Goal: Task Accomplishment & Management: Use online tool/utility

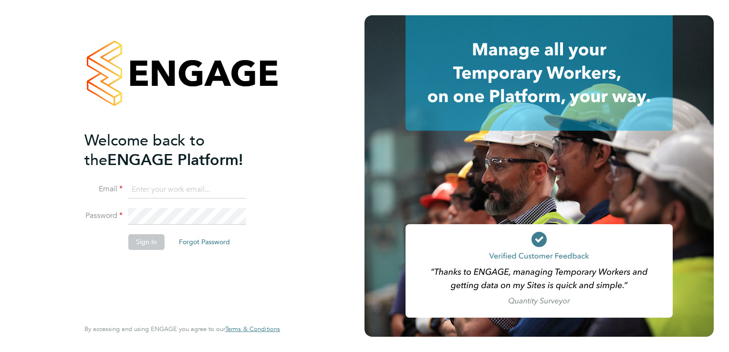
type input "[EMAIL_ADDRESS][DOMAIN_NAME]"
click at [138, 241] on button "Sign In" at bounding box center [146, 241] width 36 height 15
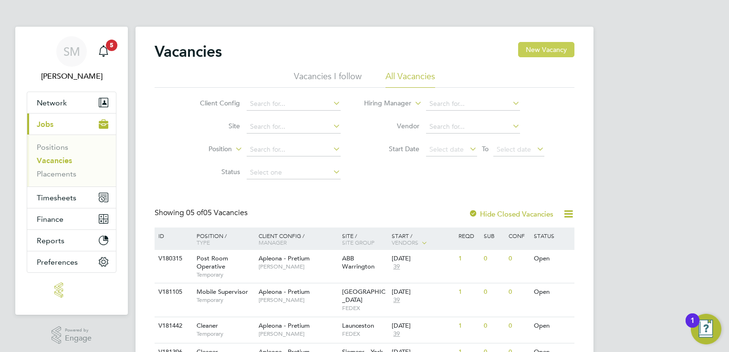
click at [543, 51] on button "New Vacancy" at bounding box center [546, 49] width 56 height 15
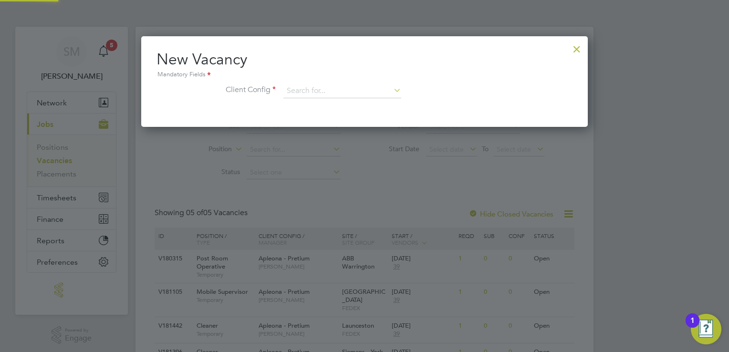
scroll to position [90, 447]
click at [392, 94] on icon at bounding box center [392, 90] width 0 height 13
click at [392, 90] on icon at bounding box center [392, 90] width 0 height 13
click at [576, 48] on div at bounding box center [576, 46] width 17 height 17
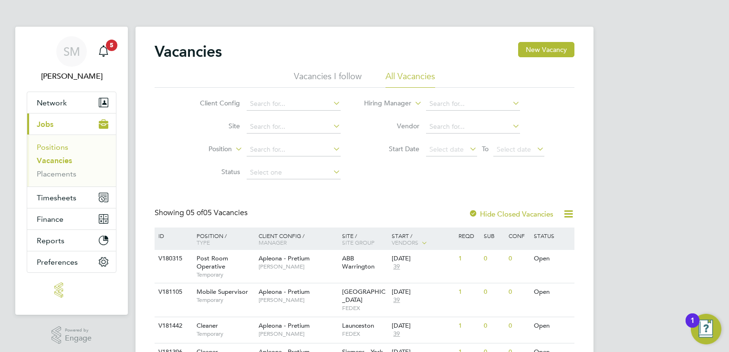
click at [55, 146] on link "Positions" at bounding box center [53, 147] width 32 height 9
